Goal: Entertainment & Leisure: Consume media (video, audio)

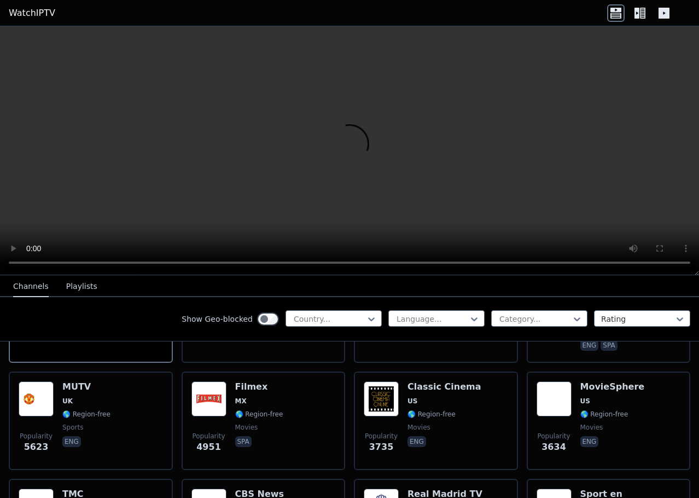
scroll to position [228, 0]
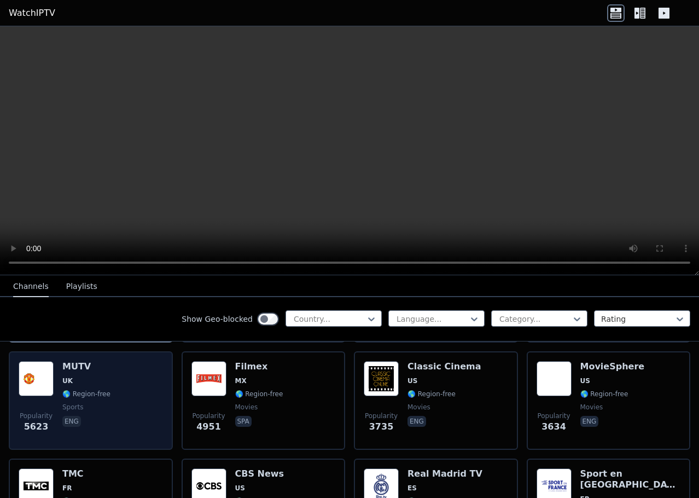
click at [90, 363] on h6 "MUTV" at bounding box center [86, 366] width 48 height 11
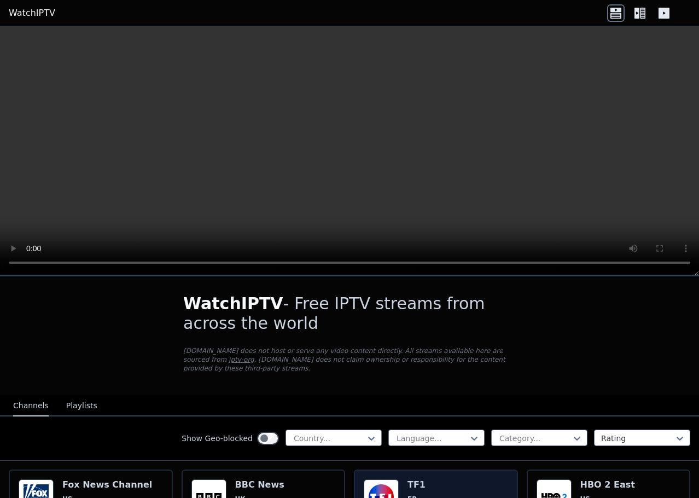
scroll to position [0, 0]
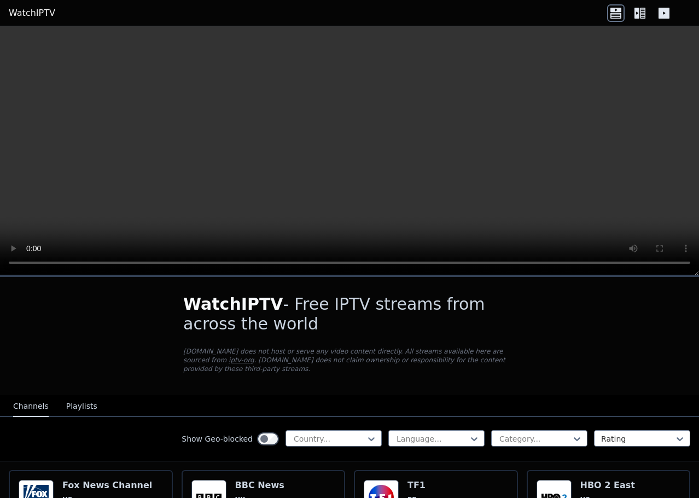
click at [452, 113] on video at bounding box center [349, 150] width 699 height 249
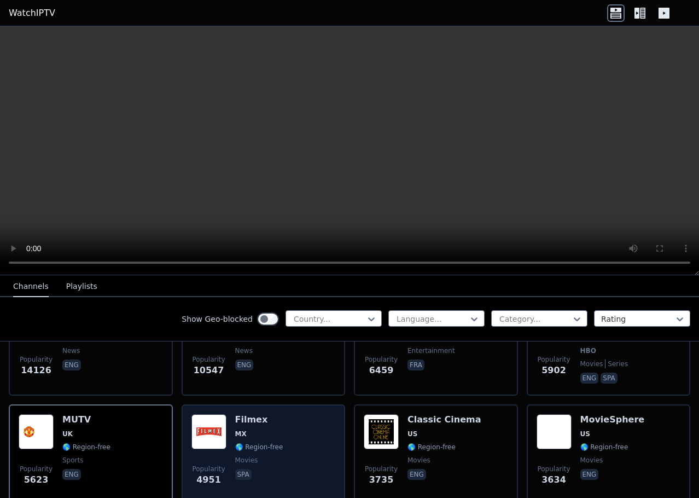
scroll to position [109, 0]
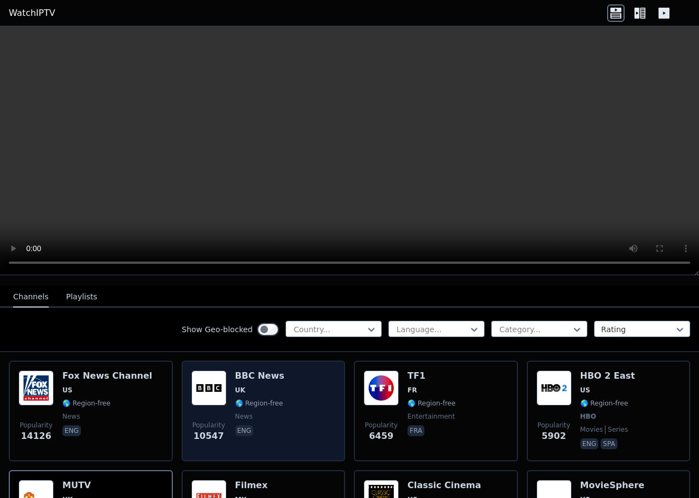
click at [302, 429] on div "Popularity 10547 BBC News UK 🌎 Region-free news eng" at bounding box center [263, 410] width 144 height 81
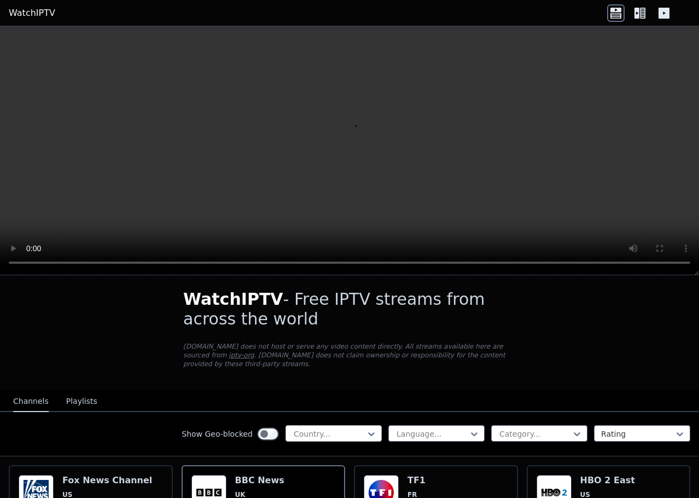
scroll to position [0, 0]
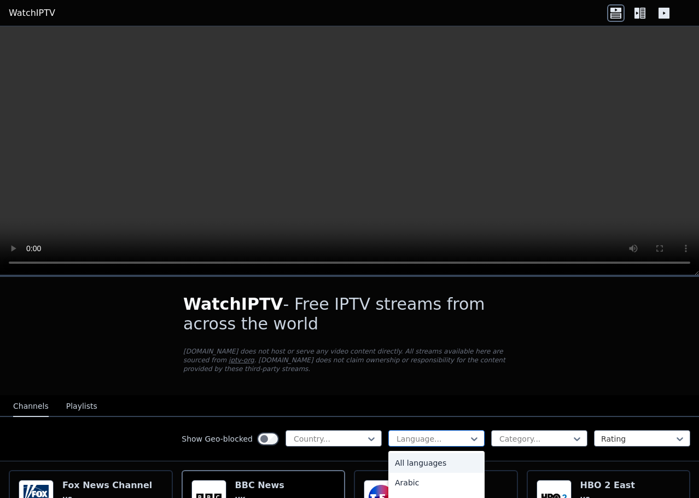
click at [450, 433] on div at bounding box center [431, 438] width 73 height 11
click at [398, 492] on div "English" at bounding box center [436, 502] width 96 height 20
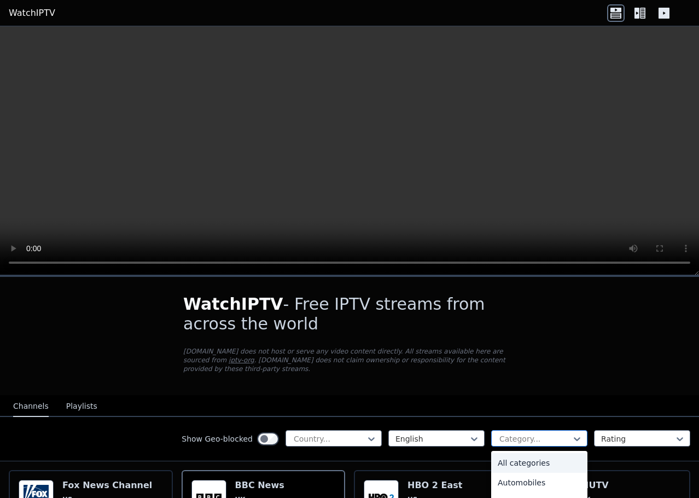
click at [537, 433] on div at bounding box center [534, 438] width 73 height 11
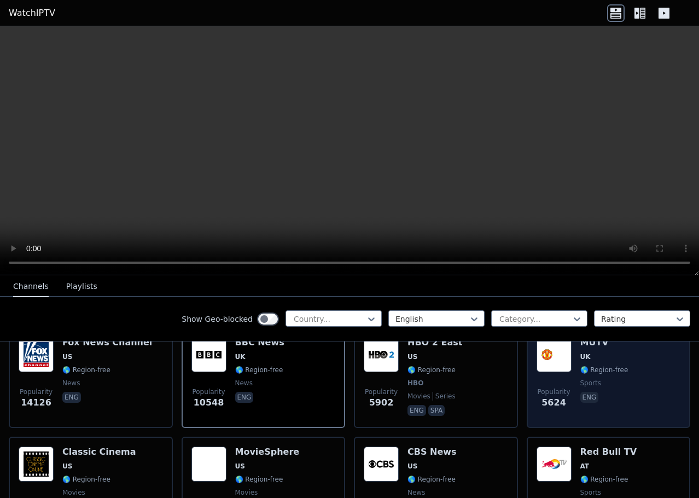
scroll to position [55, 0]
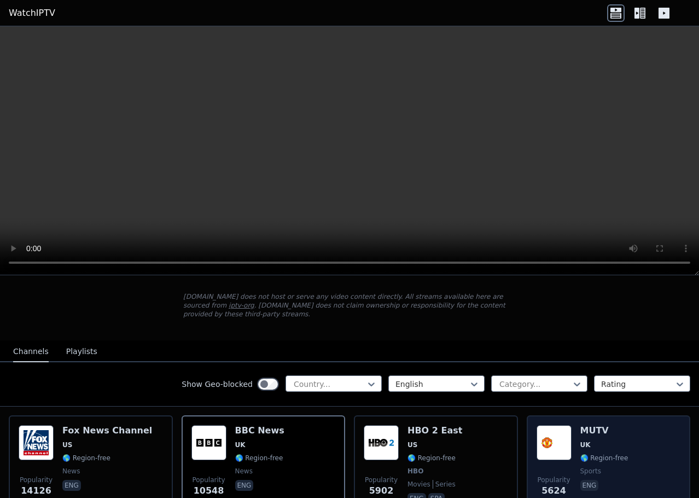
click at [613, 440] on span "UK" at bounding box center [604, 444] width 48 height 9
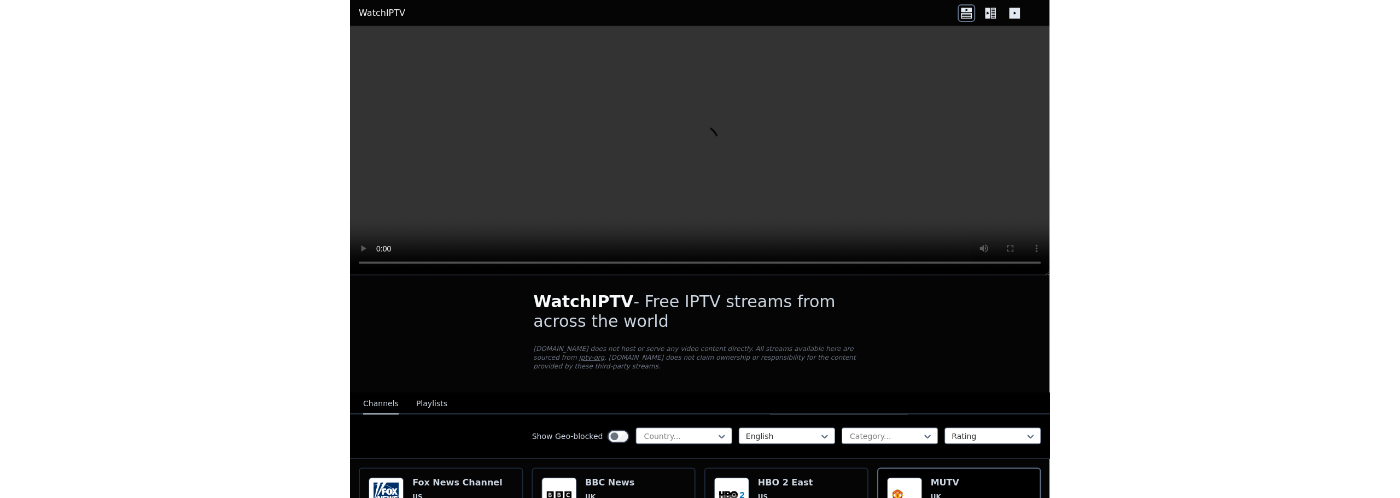
scroll to position [0, 0]
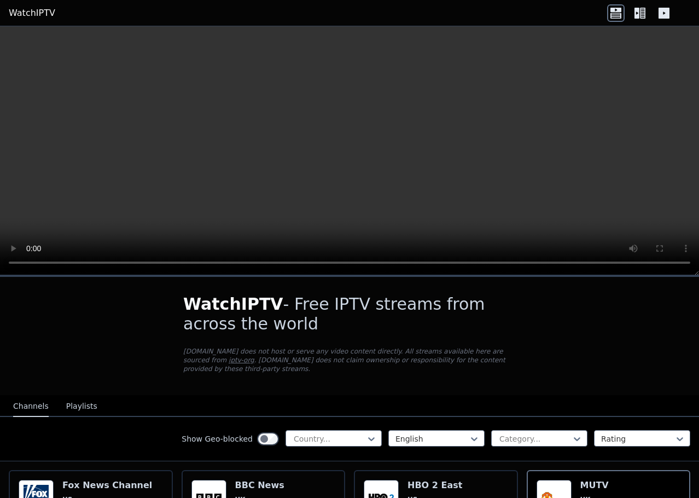
click at [72, 396] on button "Playlists" at bounding box center [81, 406] width 31 height 21
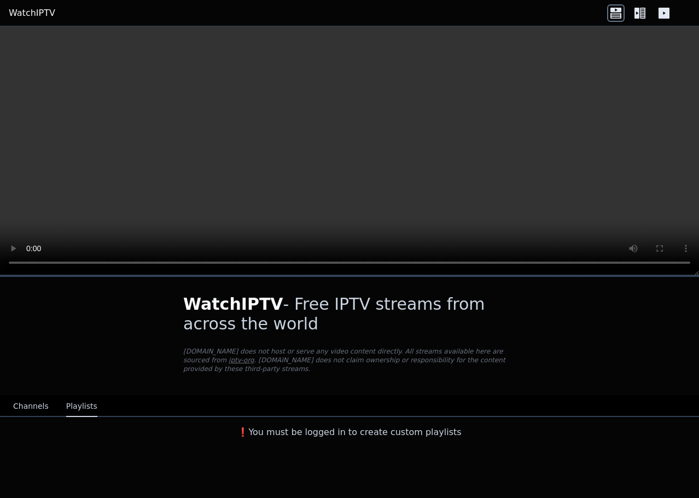
click at [32, 396] on button "Channels" at bounding box center [31, 406] width 36 height 21
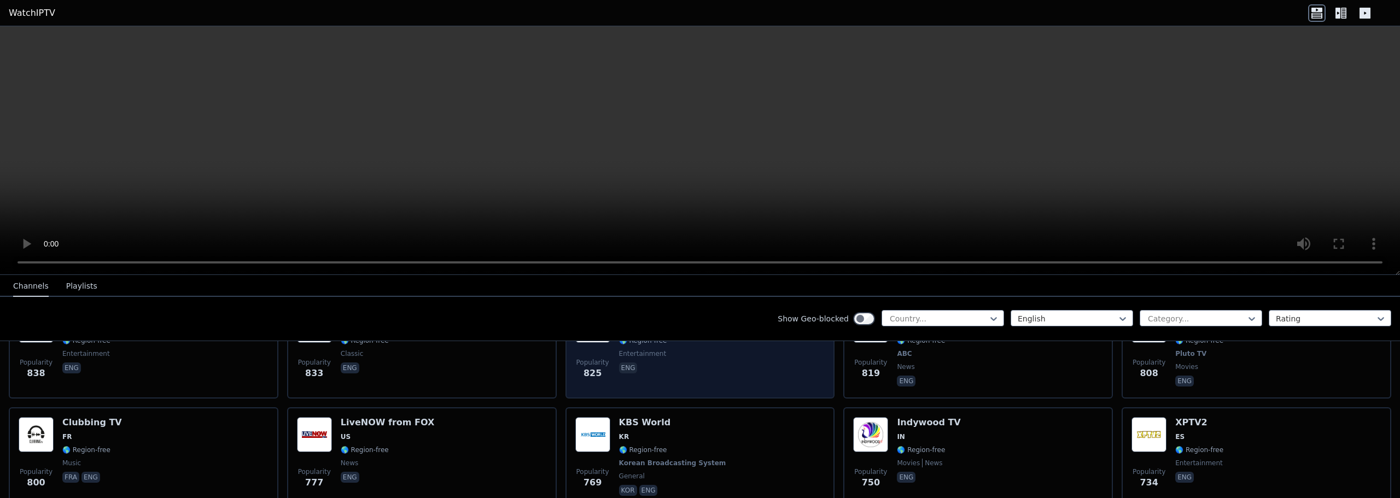
scroll to position [1203, 0]
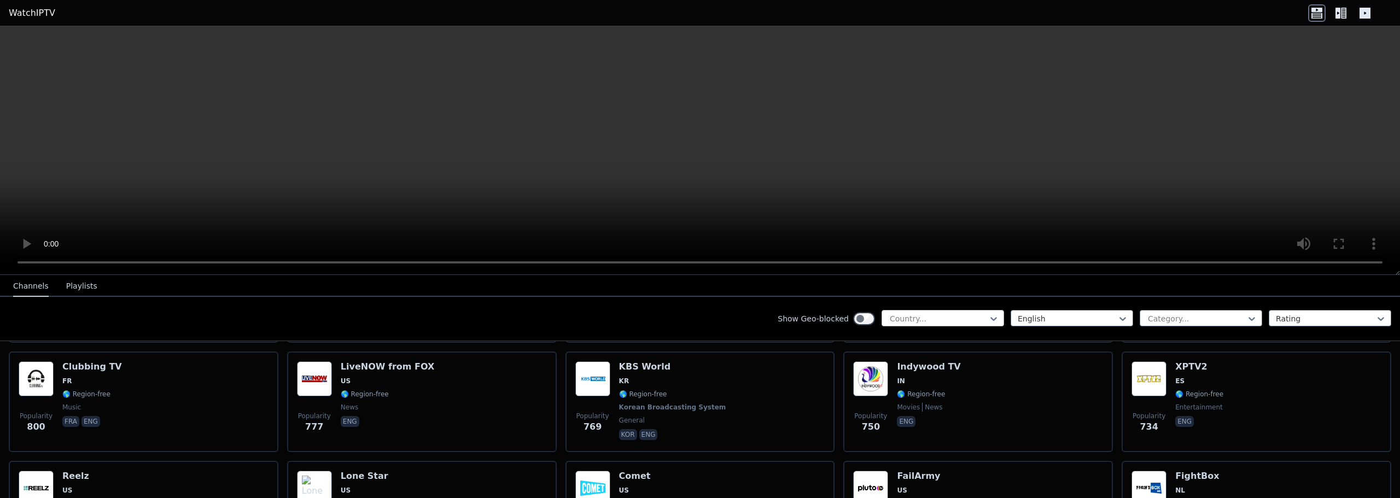
click at [698, 326] on div "Country..." at bounding box center [943, 318] width 123 height 16
click at [698, 325] on div "Country..." at bounding box center [943, 318] width 123 height 16
click at [698, 312] on div "Category..." at bounding box center [1201, 318] width 123 height 16
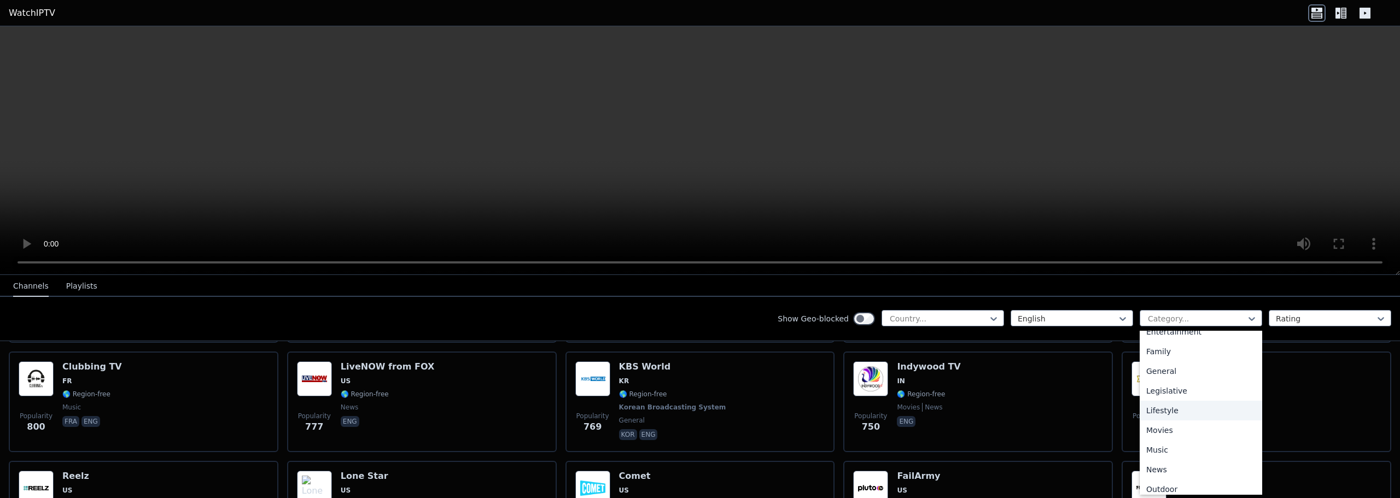
scroll to position [372, 0]
click at [698, 447] on div "Sports" at bounding box center [1201, 444] width 123 height 20
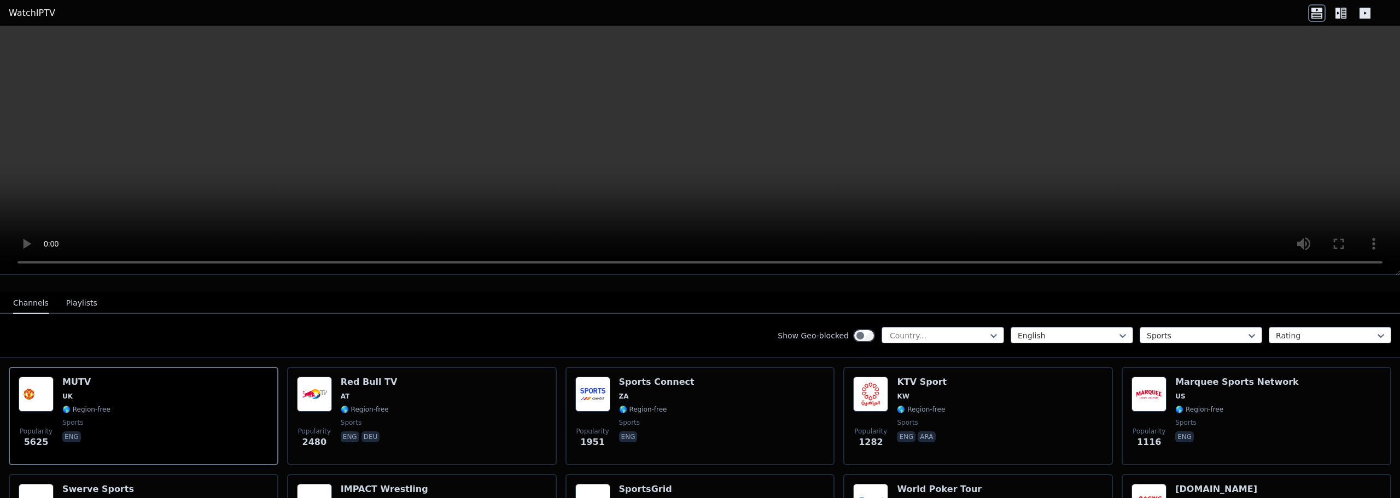
scroll to position [109, 0]
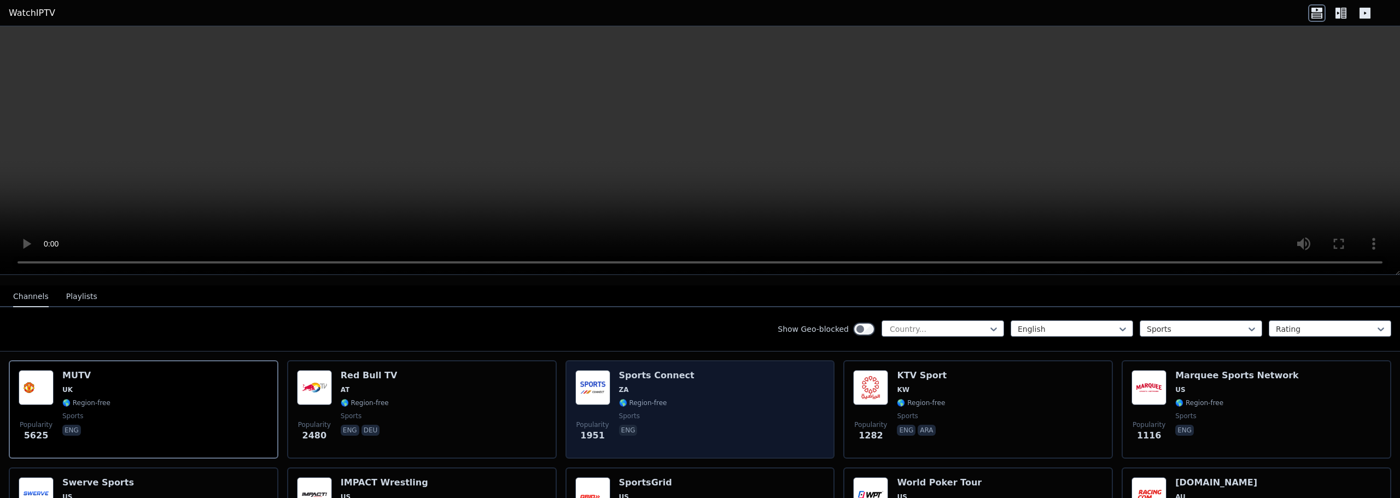
click at [698, 374] on div "Popularity 1951 Sports Connect ZA 🌎 Region-free sports eng" at bounding box center [700, 409] width 250 height 79
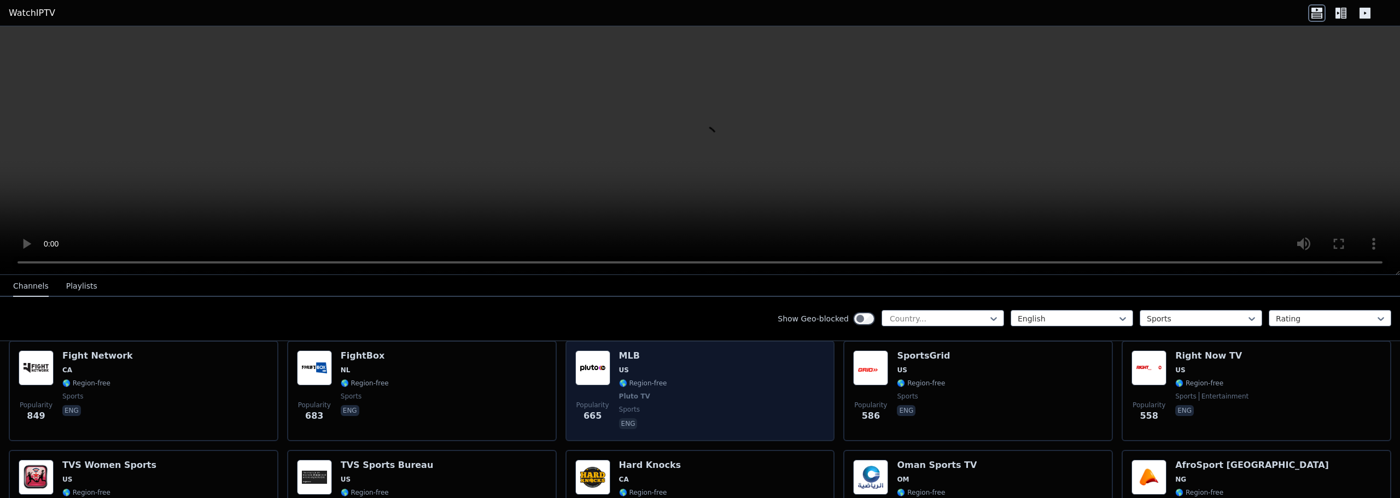
scroll to position [383, 0]
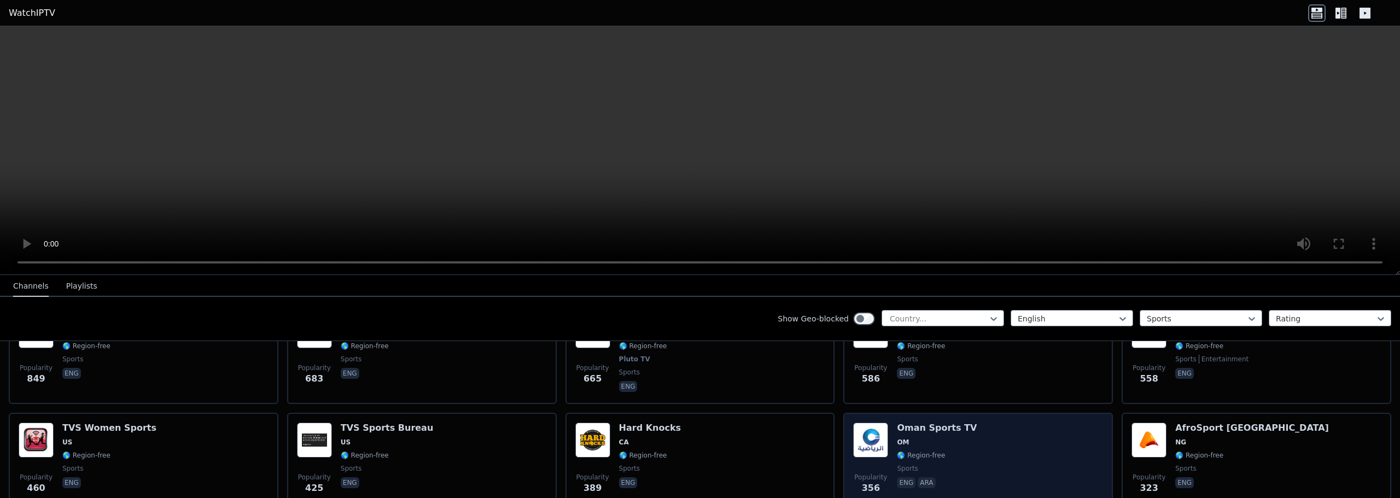
click at [698, 443] on div "Popularity 356 Oman Sports TV OM 🌎 Region-free sports eng ara" at bounding box center [978, 462] width 250 height 79
click at [698, 451] on span "🌎 Region-free" at bounding box center [921, 455] width 48 height 9
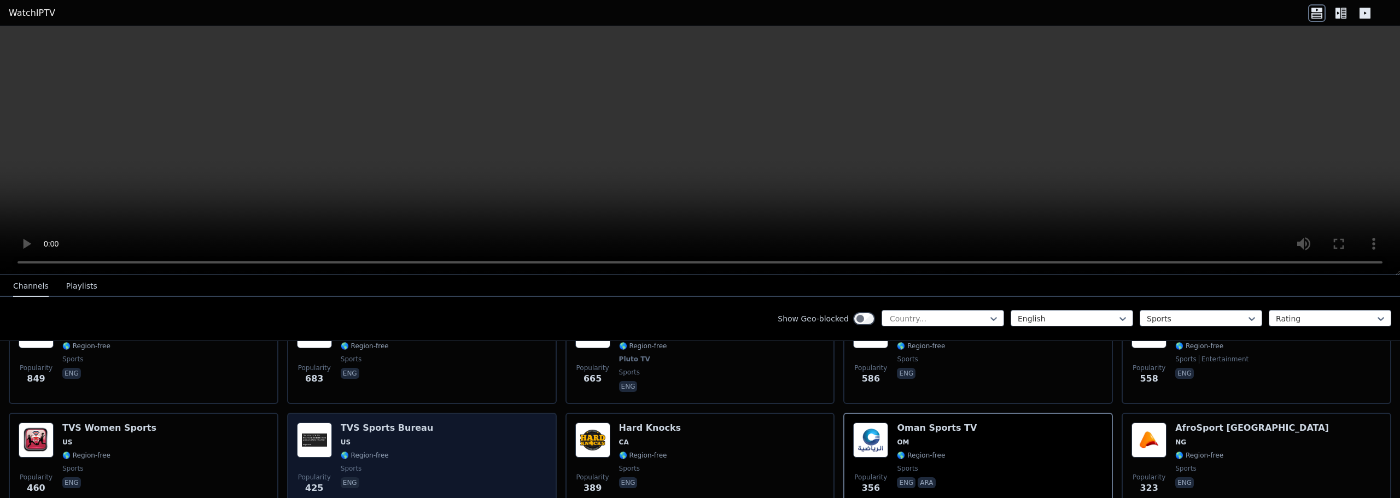
click at [413, 436] on div "Popularity 425 TVS Sports Bureau US 🌎 Region-free sports eng" at bounding box center [422, 462] width 250 height 79
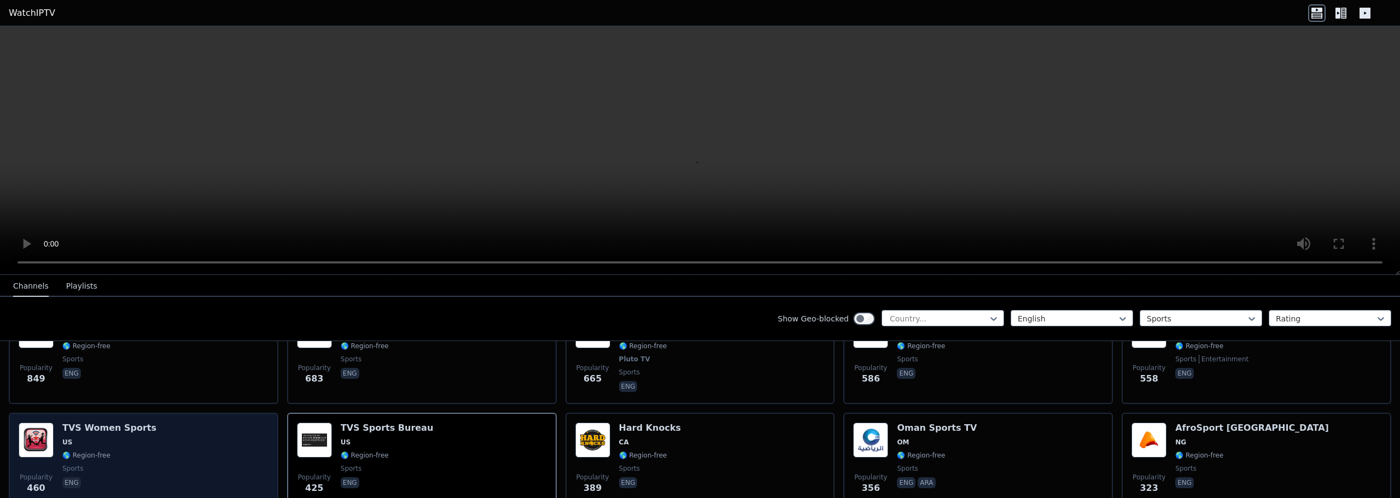
click at [170, 443] on div "Popularity 460 TVS Women Sports US 🌎 Region-free sports eng" at bounding box center [144, 462] width 250 height 79
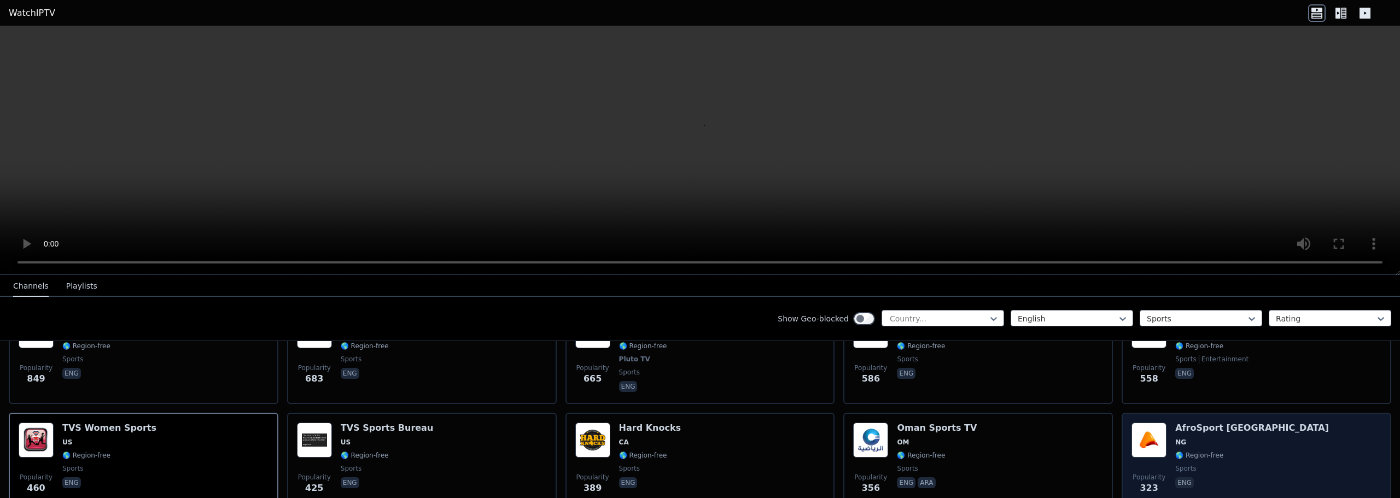
click at [698, 478] on span "eng" at bounding box center [1252, 484] width 154 height 13
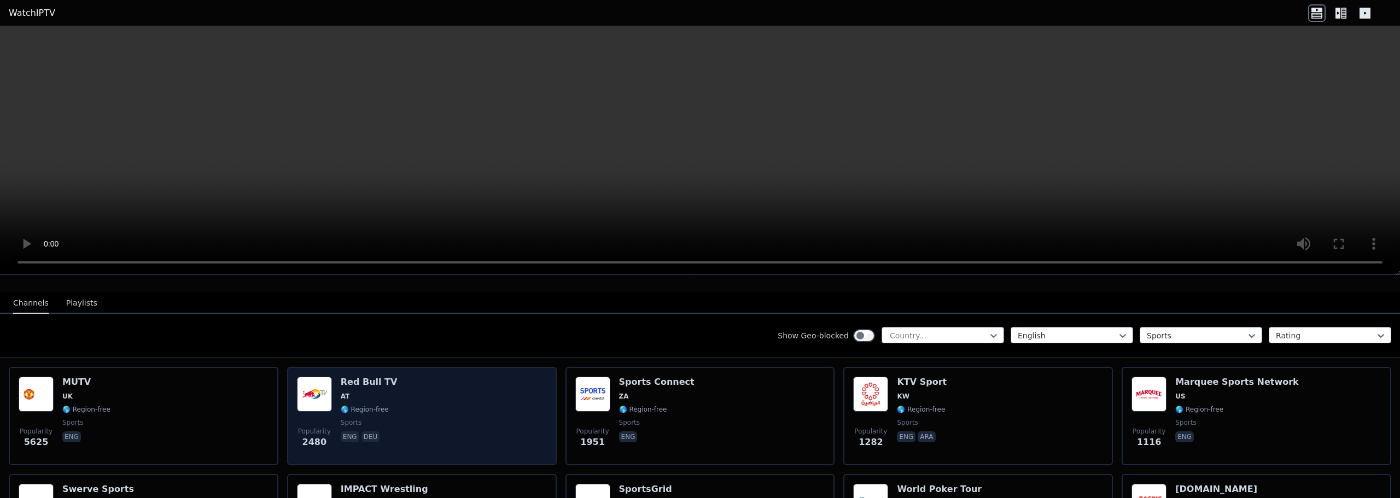
scroll to position [109, 0]
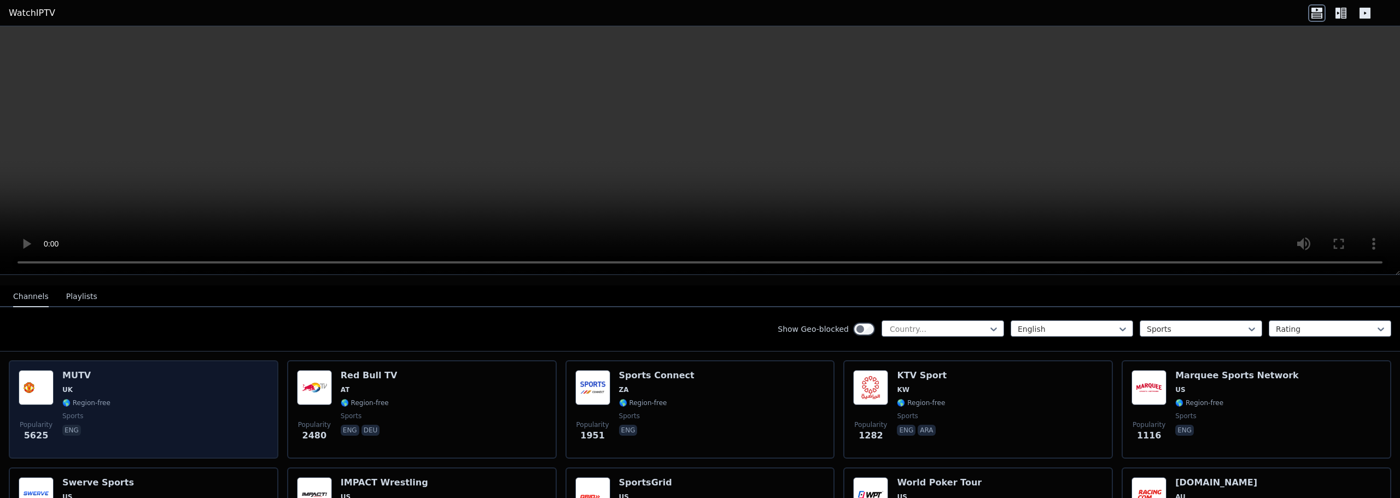
click at [223, 385] on div "Popularity 5625 MUTV [GEOGRAPHIC_DATA] 🌎 Region-free sports eng" at bounding box center [144, 409] width 250 height 79
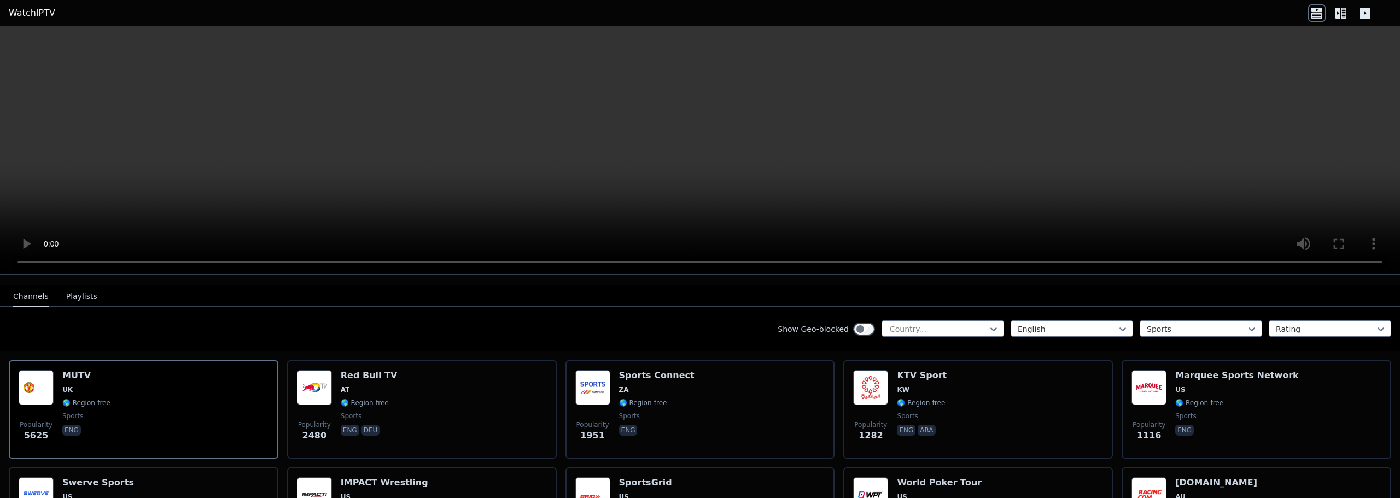
click at [698, 13] on div at bounding box center [1341, 13] width 66 height 18
click at [698, 5] on icon at bounding box center [1341, 13] width 18 height 18
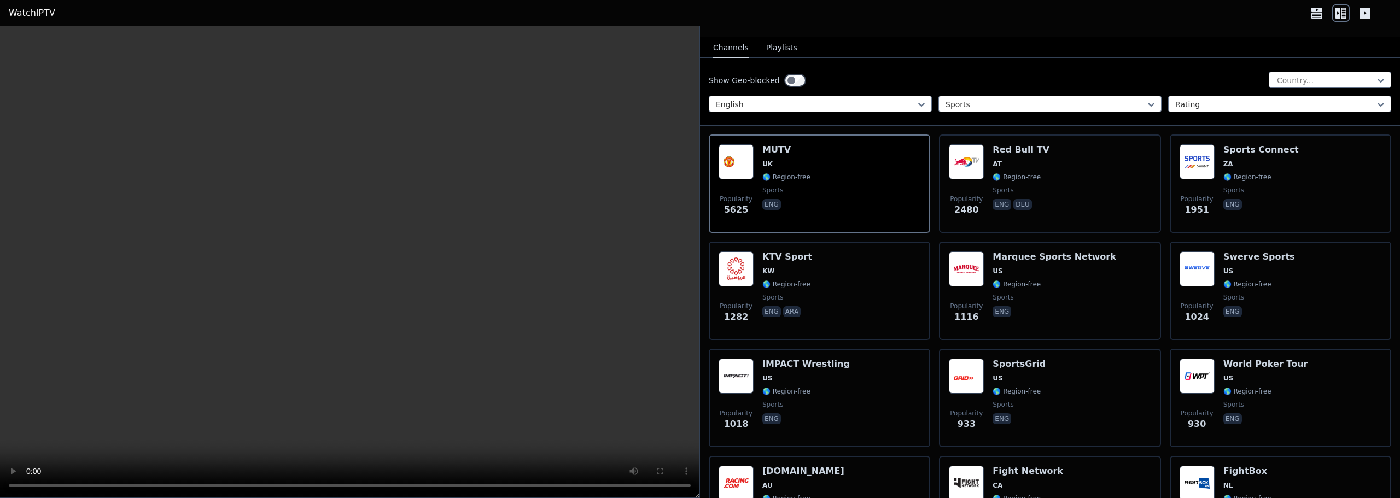
click at [698, 43] on button "Playlists" at bounding box center [781, 48] width 31 height 21
